Goal: Task Accomplishment & Management: Complete application form

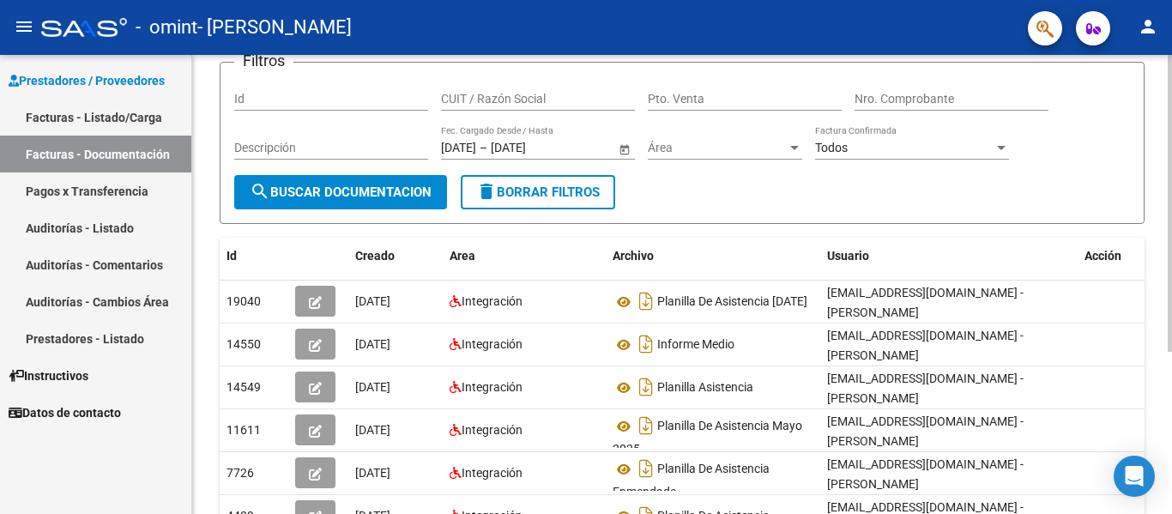
scroll to position [172, 0]
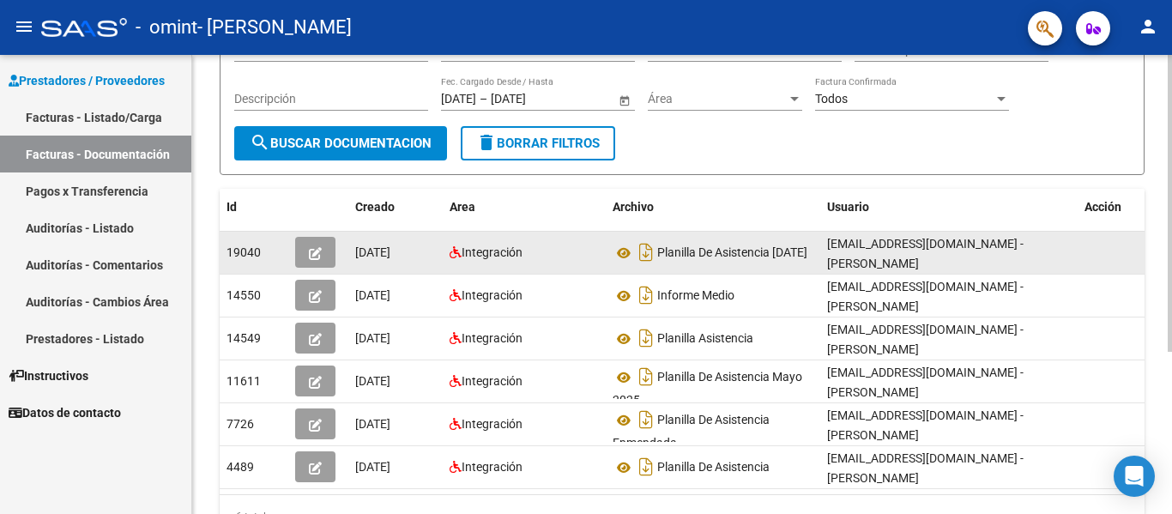
click at [323, 257] on button "button" at bounding box center [315, 252] width 40 height 31
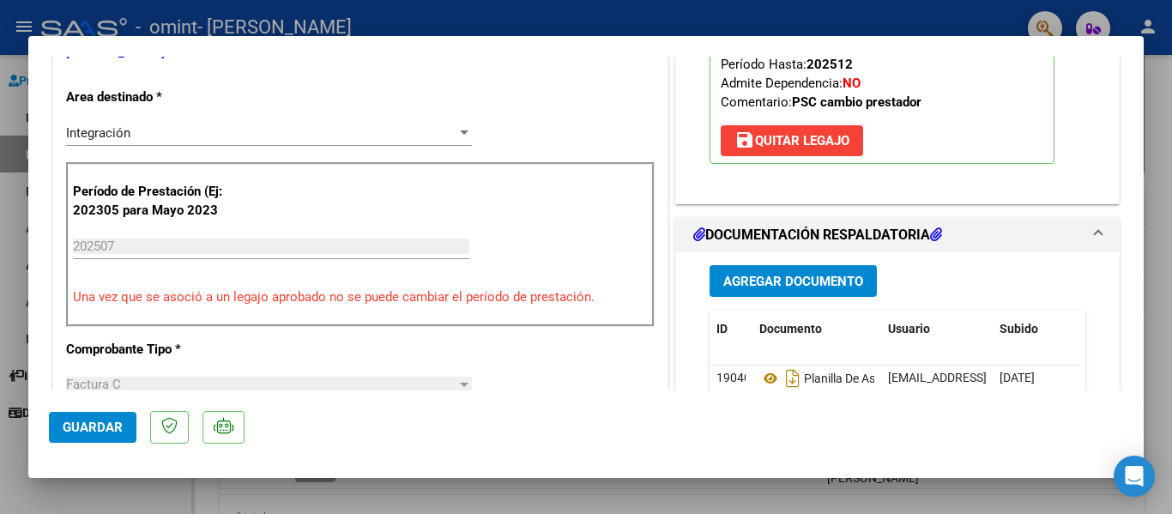
scroll to position [0, 0]
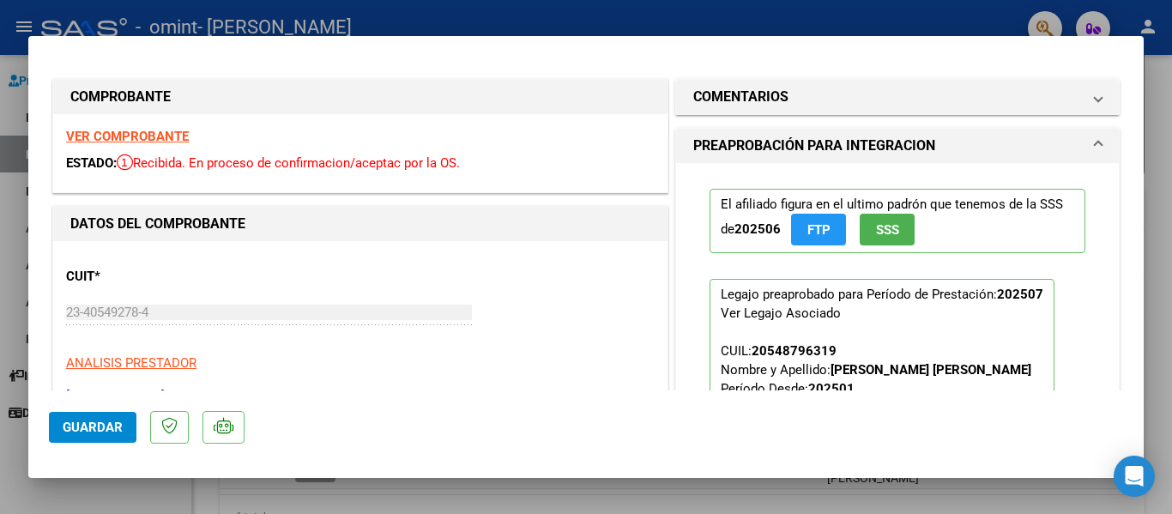
click at [1160, 151] on div at bounding box center [586, 257] width 1172 height 514
type input "$ 0,00"
